Goal: Transaction & Acquisition: Purchase product/service

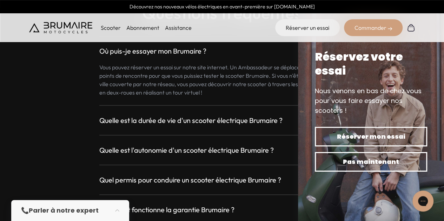
scroll to position [1877, 0]
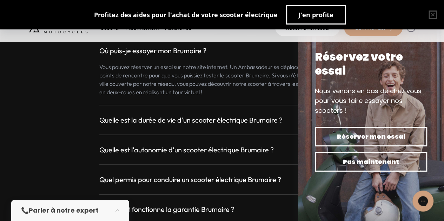
click at [87, 104] on div "Où puis-je essayer mon Brumaire ? + Vous pouvez réserver un essai sur notre sit…" at bounding box center [222, 166] width 386 height 278
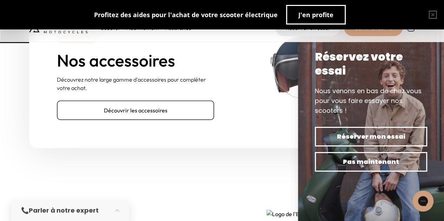
scroll to position [2264, 0]
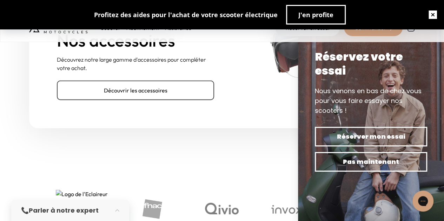
click at [426, 19] on button "button" at bounding box center [432, 15] width 22 height 22
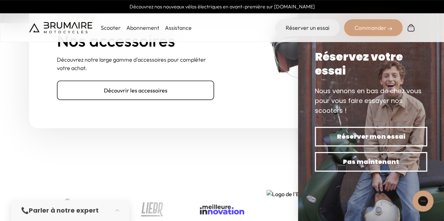
click at [276, 88] on img at bounding box center [328, 54] width 118 height 79
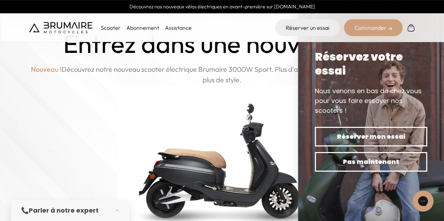
scroll to position [0, 0]
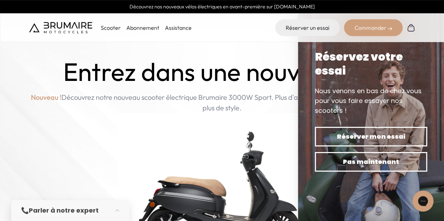
click at [227, 12] on link "Découvrez nos nouveaux vélos électriques en avant-première sur [DOMAIN_NAME]" at bounding box center [222, 6] width 444 height 13
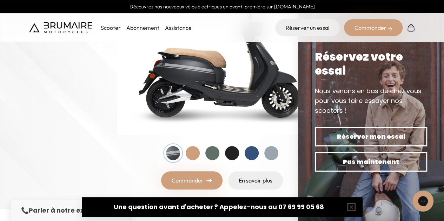
scroll to position [155, 0]
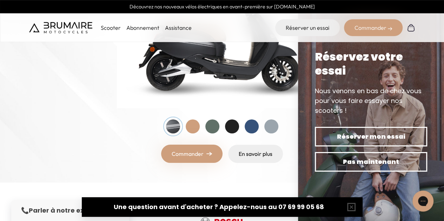
click at [182, 125] on div at bounding box center [222, 127] width 112 height 14
drag, startPoint x: 200, startPoint y: 122, endPoint x: 195, endPoint y: 124, distance: 5.5
click at [195, 124] on div at bounding box center [222, 127] width 112 height 14
click at [195, 124] on div at bounding box center [193, 127] width 14 height 14
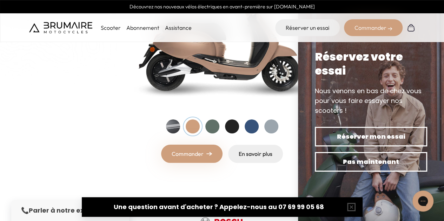
click at [208, 125] on div at bounding box center [212, 127] width 14 height 14
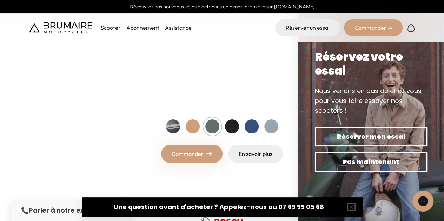
scroll to position [110, 0]
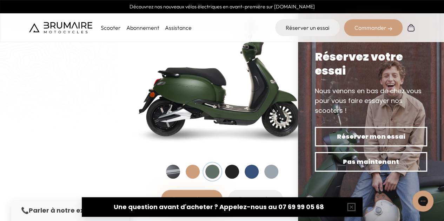
click at [241, 188] on div "Entrez dans une nouvelle ère Nouveau ! Découvrez notre nouveau scooter électriq…" at bounding box center [222, 77] width 386 height 261
click at [239, 179] on div at bounding box center [222, 172] width 112 height 14
click at [234, 172] on div at bounding box center [232, 172] width 14 height 14
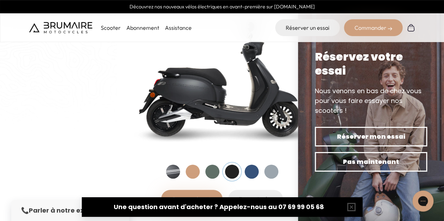
click at [246, 171] on div at bounding box center [252, 172] width 14 height 14
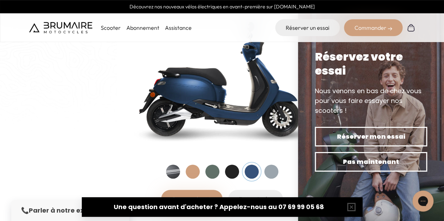
click at [269, 173] on div at bounding box center [271, 172] width 14 height 14
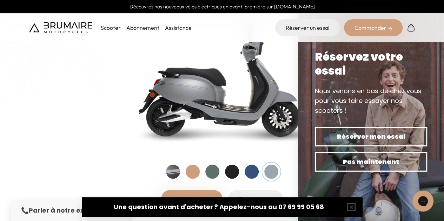
scroll to position [0, 0]
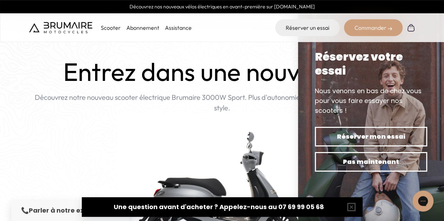
click at [106, 20] on div "Scooter Abonnement Assistance" at bounding box center [110, 27] width 162 height 17
click at [107, 24] on p "Scooter" at bounding box center [111, 28] width 20 height 8
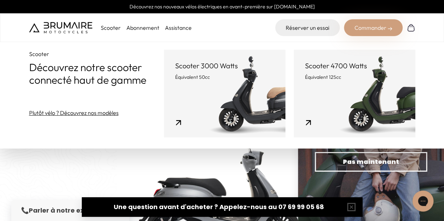
click at [195, 99] on link "Scooter 3000 Watts Équivalent 50cc" at bounding box center [224, 94] width 121 height 88
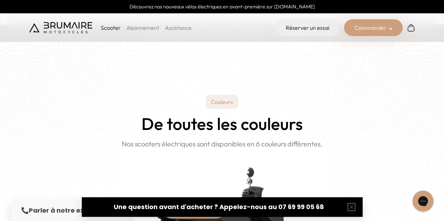
scroll to position [603, 0]
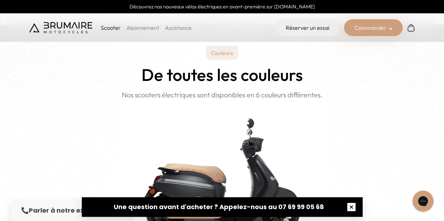
click at [350, 205] on button "button" at bounding box center [351, 207] width 22 height 22
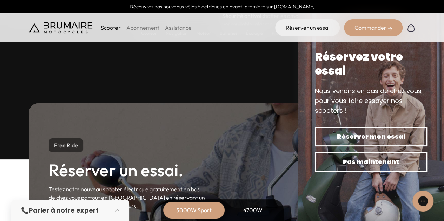
scroll to position [2082, 0]
